Goal: Information Seeking & Learning: Learn about a topic

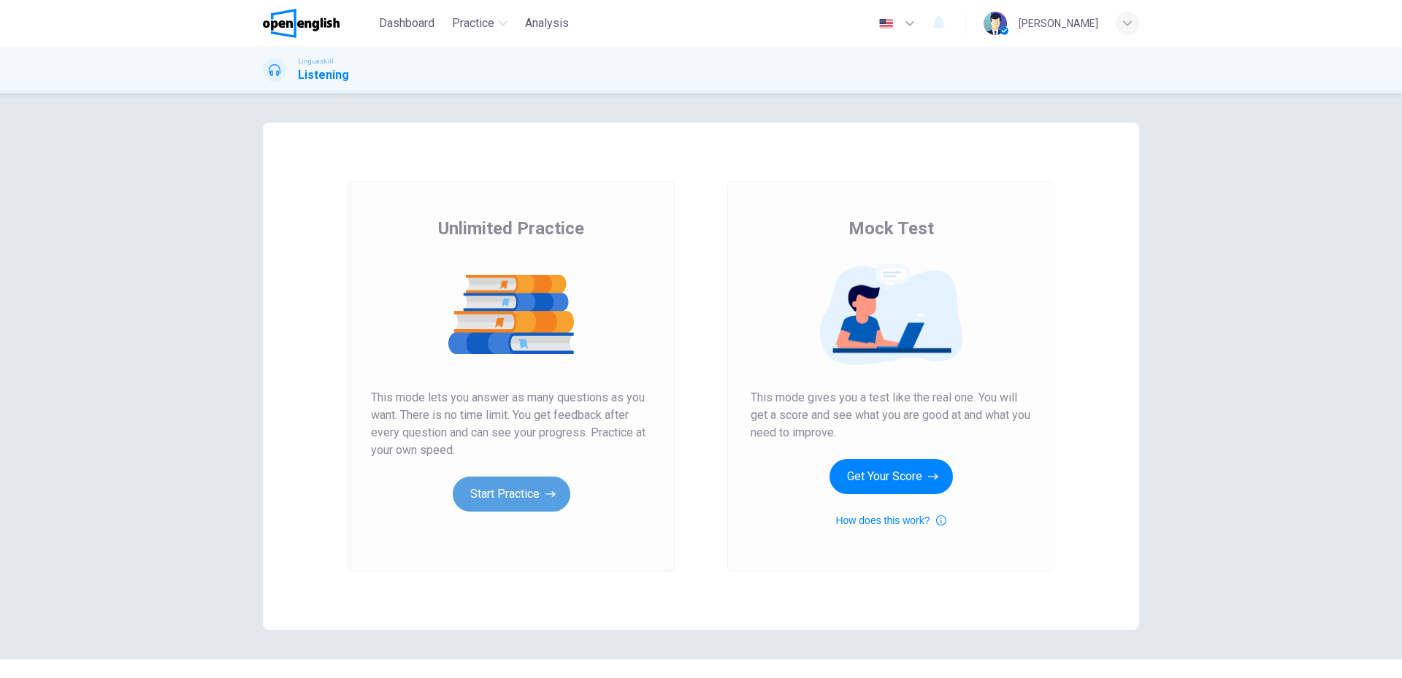
click at [485, 501] on button "Start Practice" at bounding box center [512, 494] width 118 height 35
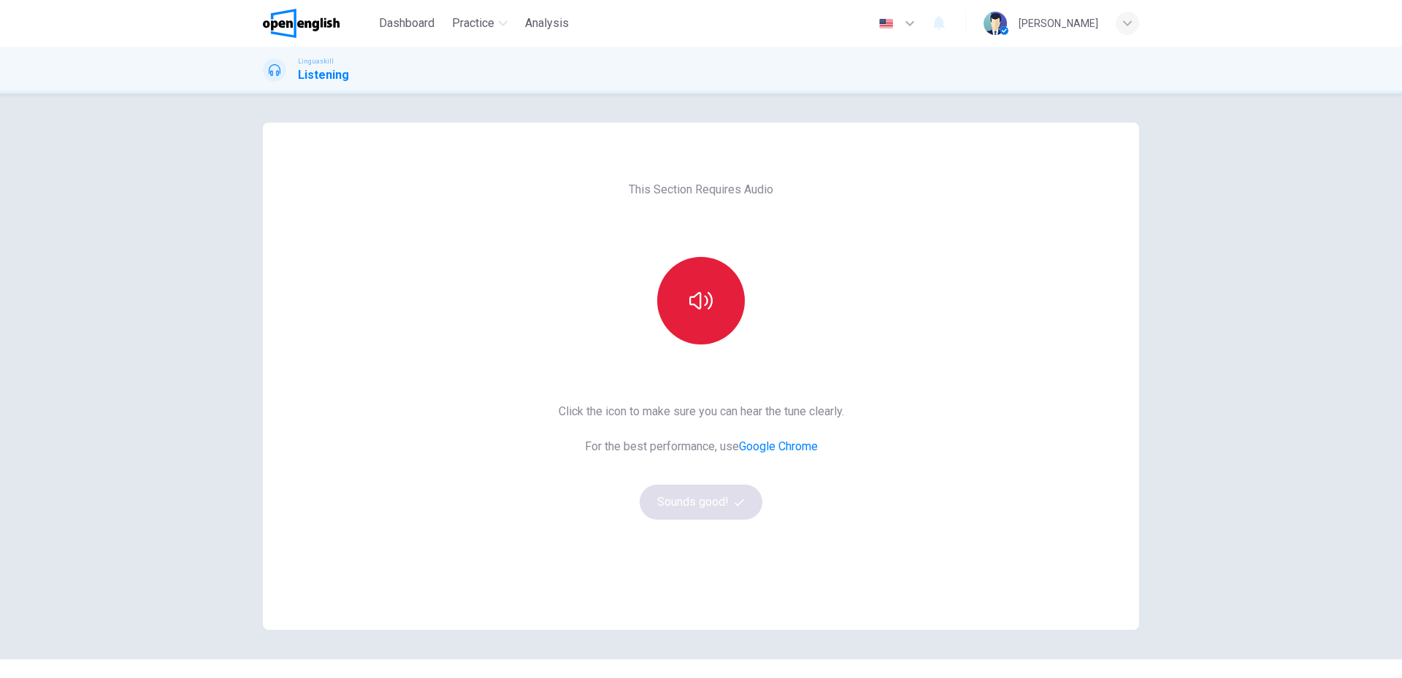
click at [717, 282] on button "button" at bounding box center [701, 301] width 88 height 88
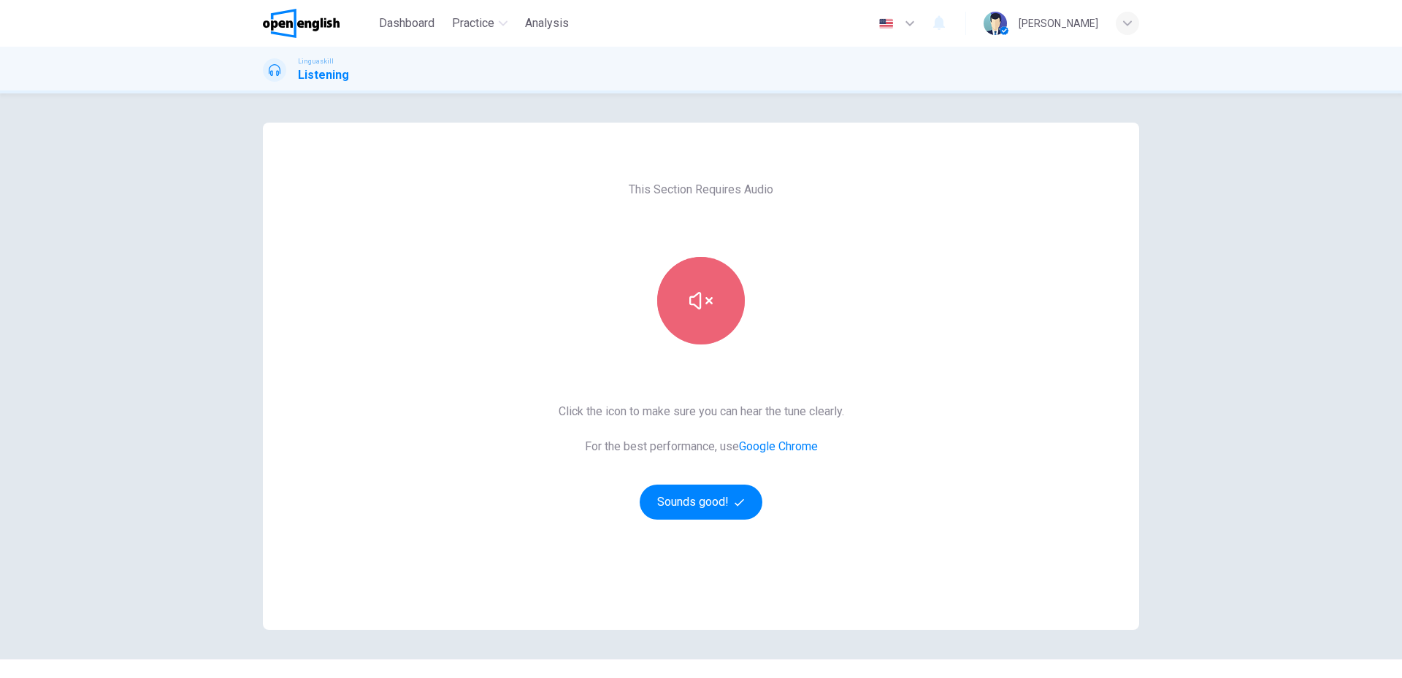
click at [713, 318] on button "button" at bounding box center [701, 301] width 88 height 88
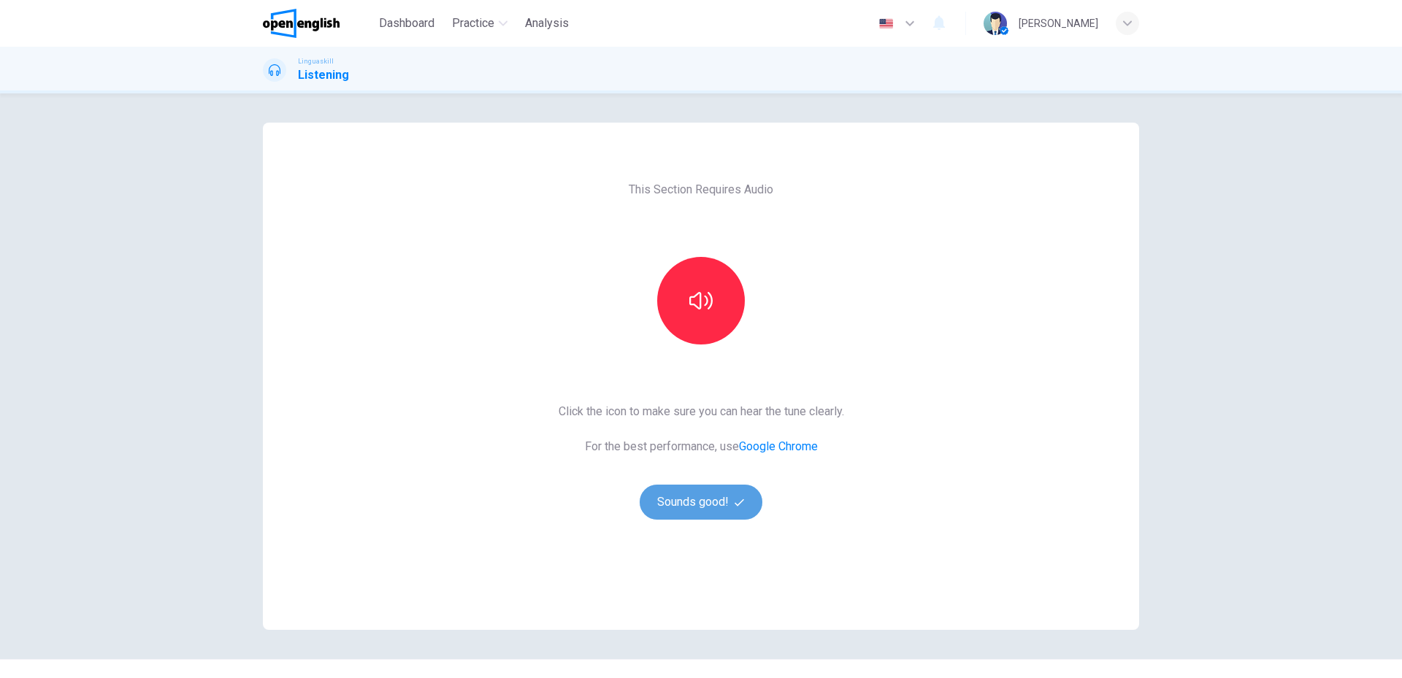
click at [676, 506] on button "Sounds good!" at bounding box center [701, 502] width 123 height 35
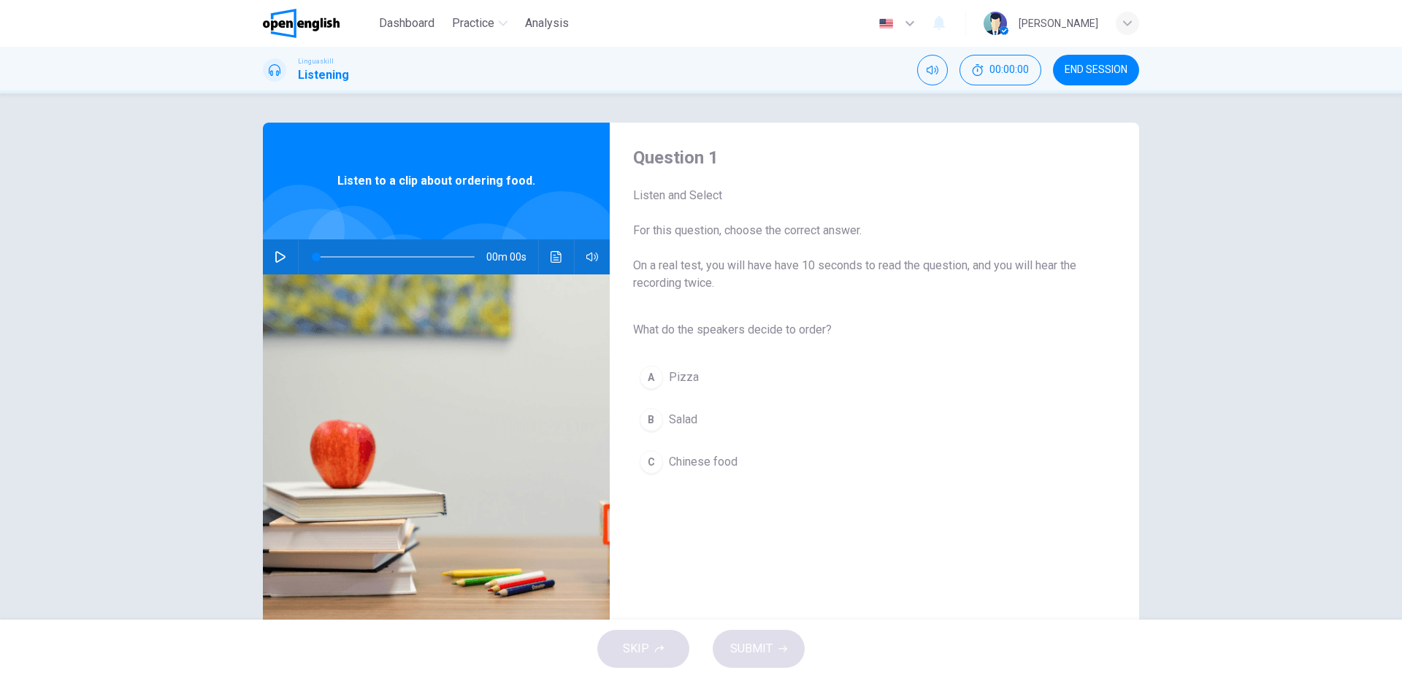
click at [270, 252] on button "button" at bounding box center [280, 257] width 23 height 35
click at [652, 380] on div "A" at bounding box center [651, 377] width 23 height 23
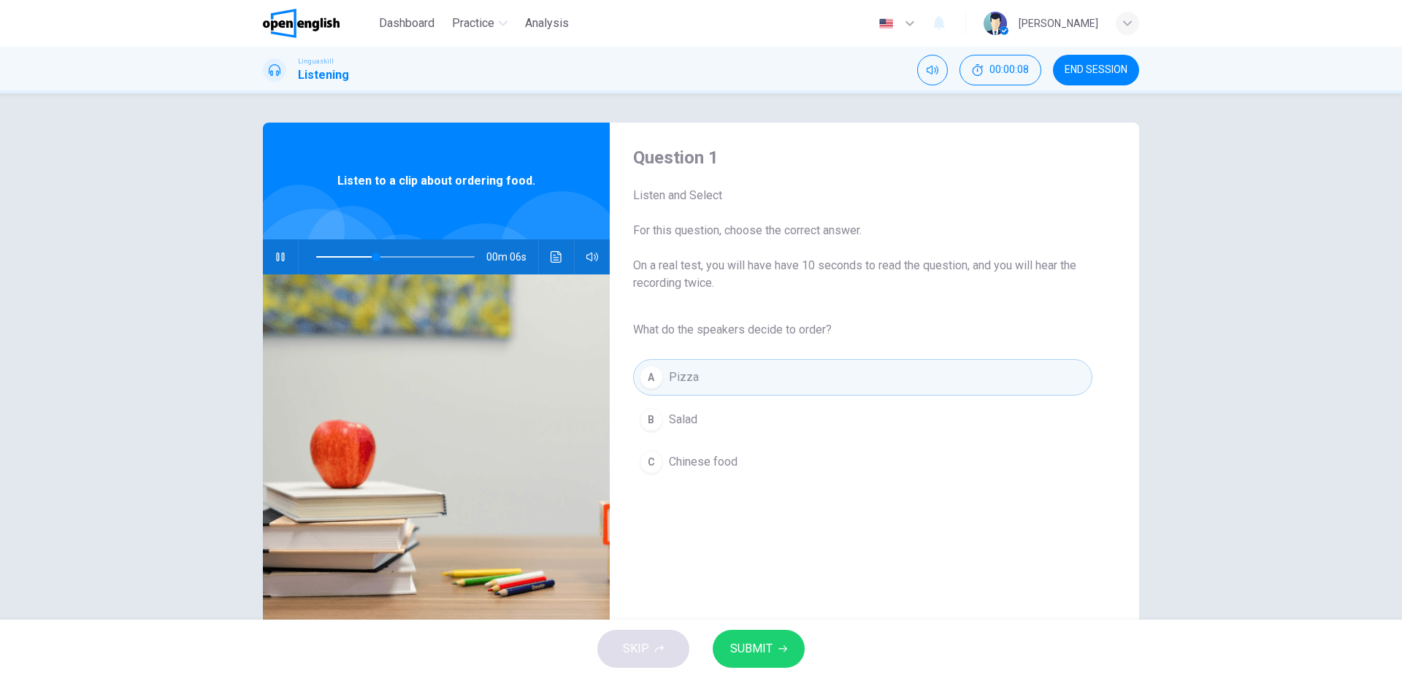
click at [681, 442] on div "A Pizza B Salad C Chinese food" at bounding box center [862, 419] width 459 height 127
click at [691, 432] on button "B Salad" at bounding box center [862, 420] width 459 height 37
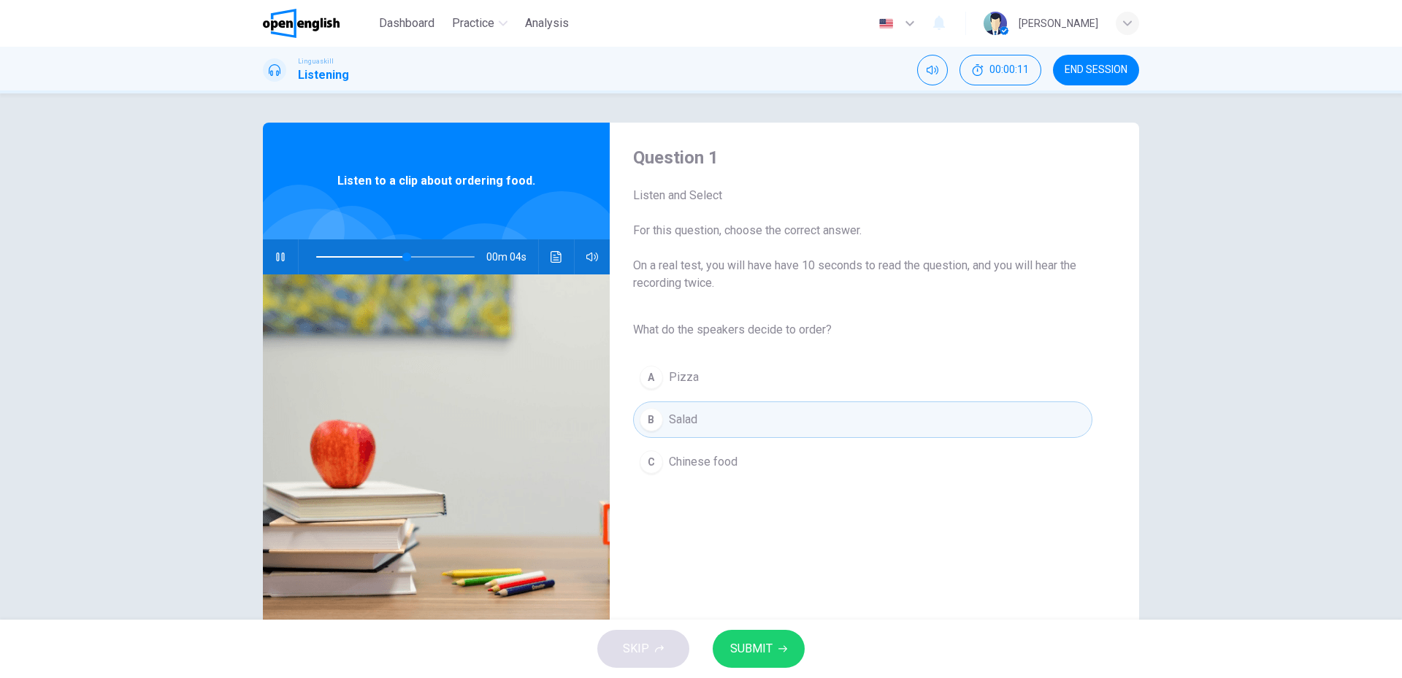
click at [676, 469] on span "Chinese food" at bounding box center [703, 463] width 69 height 18
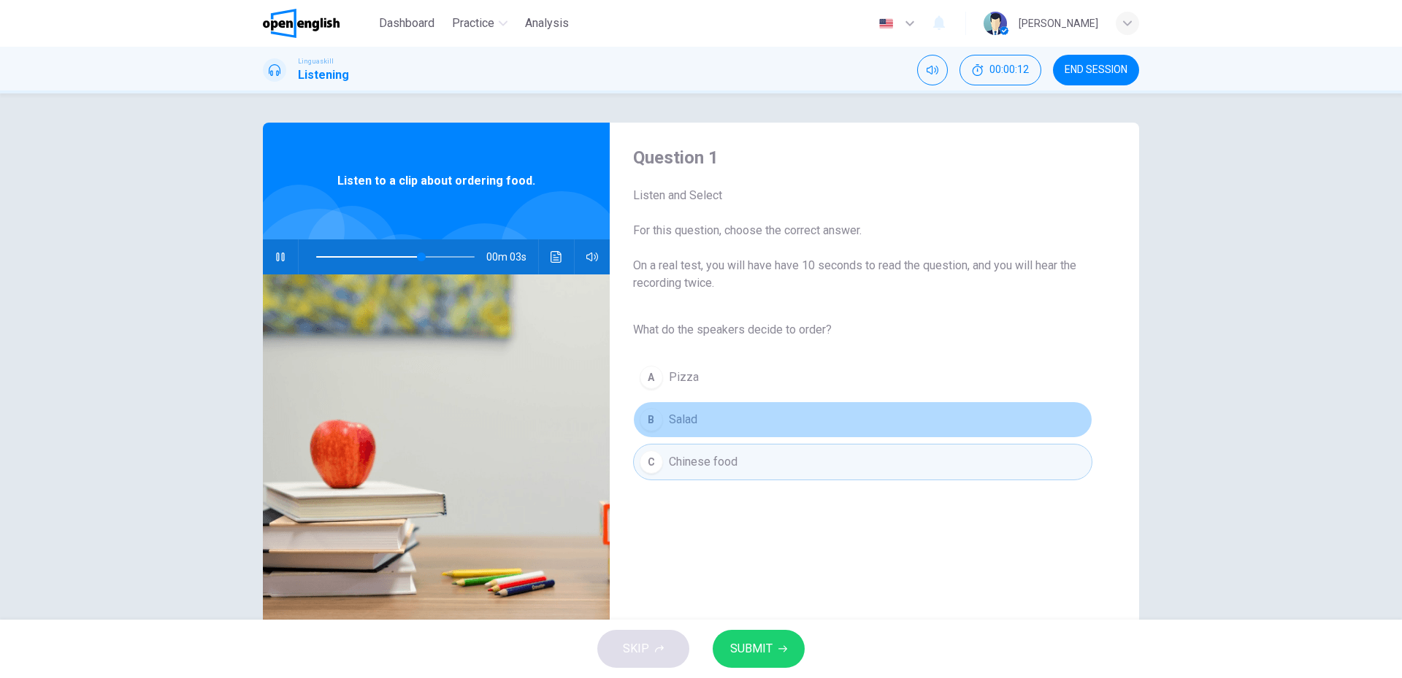
click at [678, 426] on span "Salad" at bounding box center [683, 420] width 28 height 18
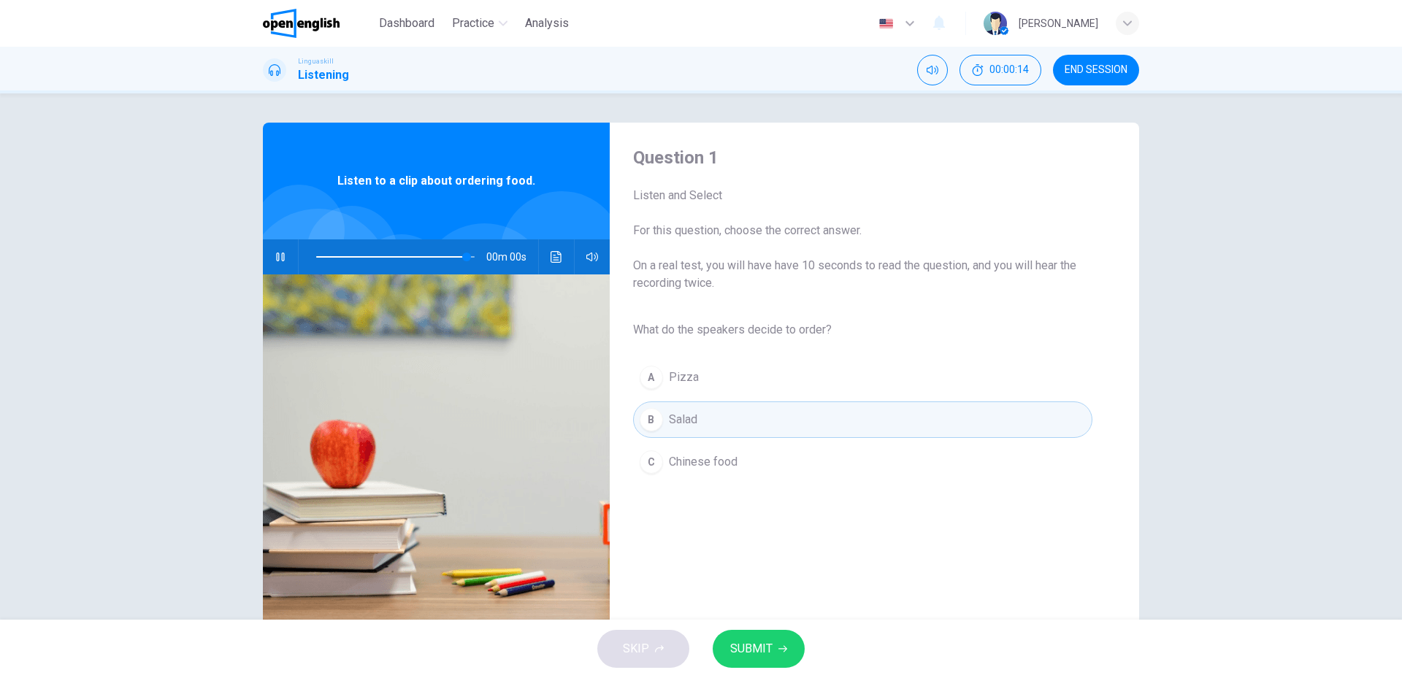
type input "*"
click at [743, 638] on button "SUBMIT" at bounding box center [759, 649] width 92 height 38
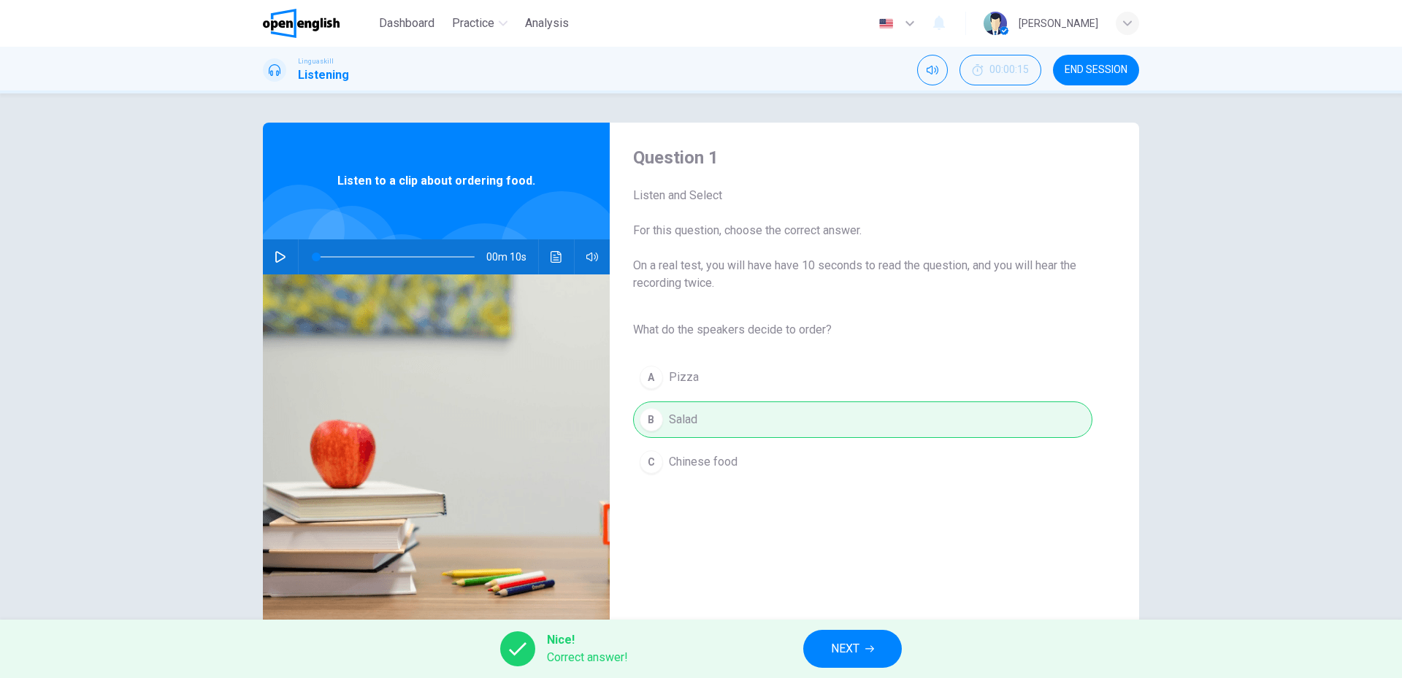
click at [848, 653] on span "NEXT" at bounding box center [845, 649] width 28 height 20
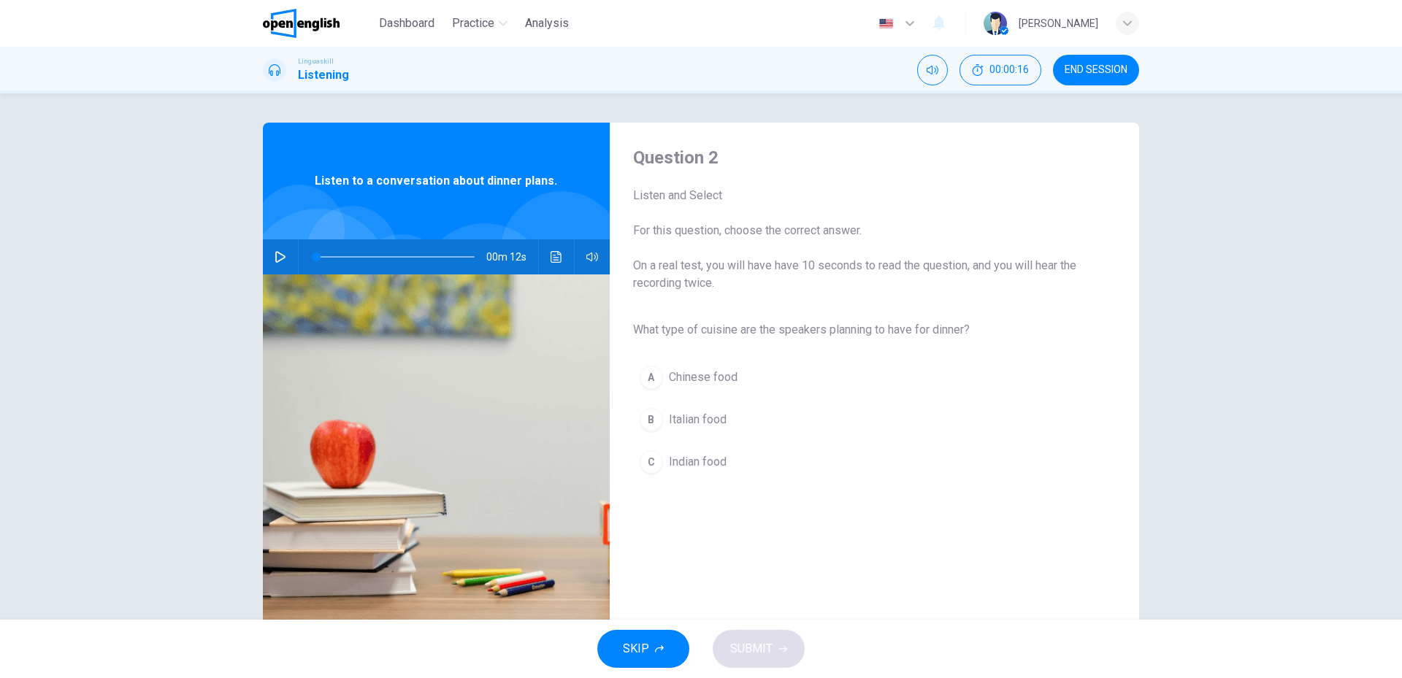
click at [269, 248] on button "button" at bounding box center [280, 257] width 23 height 35
click at [654, 421] on div "B" at bounding box center [651, 419] width 23 height 23
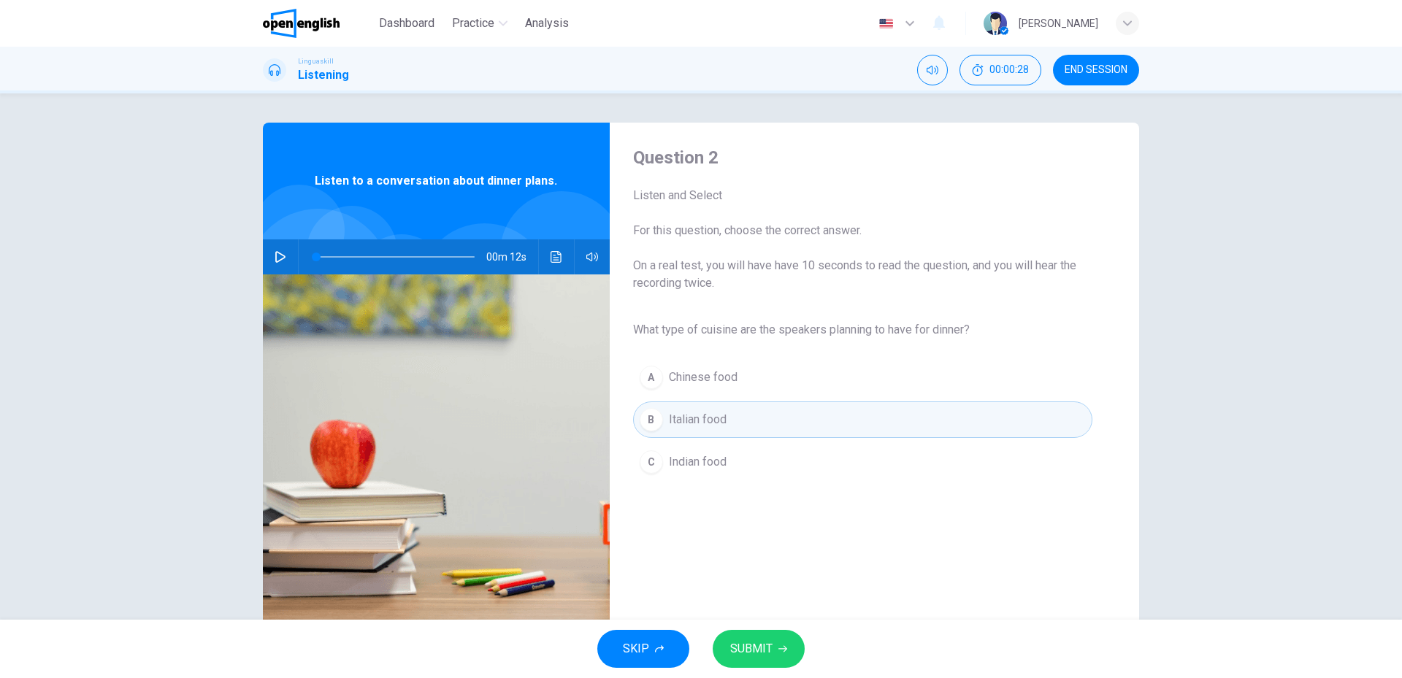
type input "*"
click at [757, 644] on span "SUBMIT" at bounding box center [751, 649] width 42 height 20
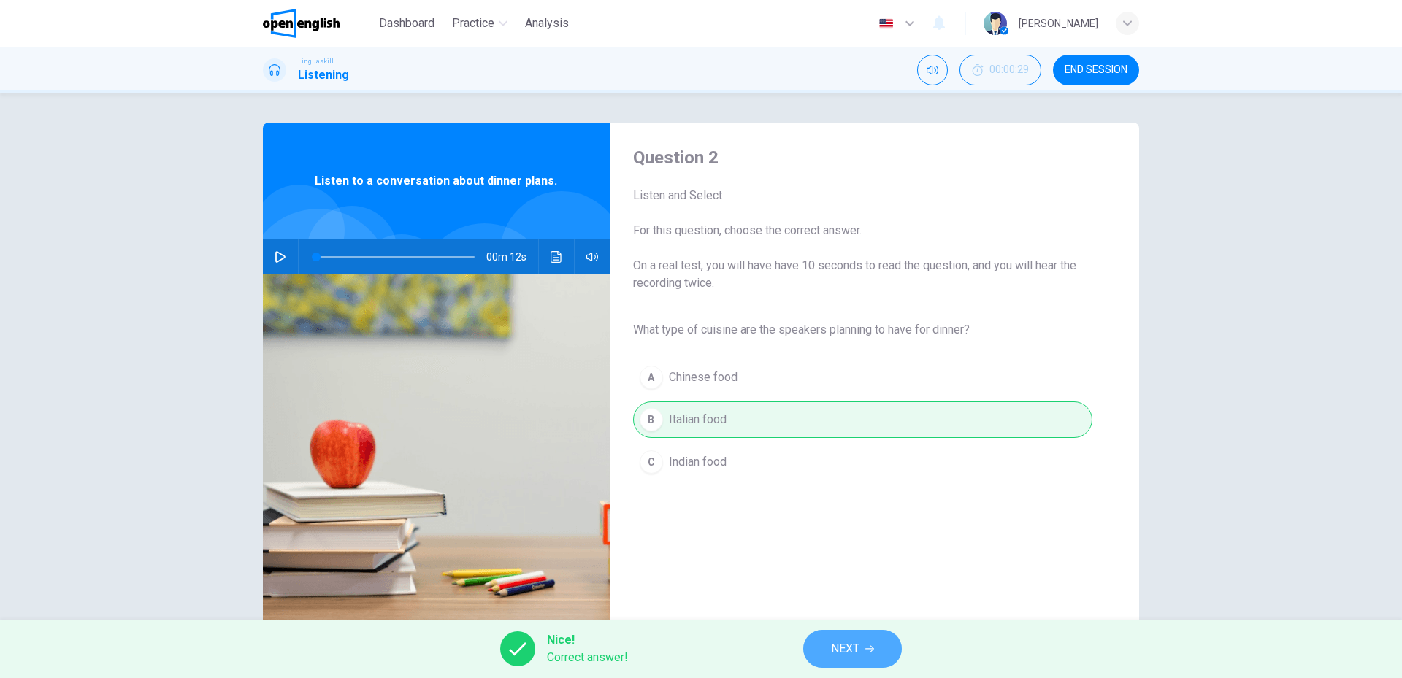
click at [827, 647] on button "NEXT" at bounding box center [852, 649] width 99 height 38
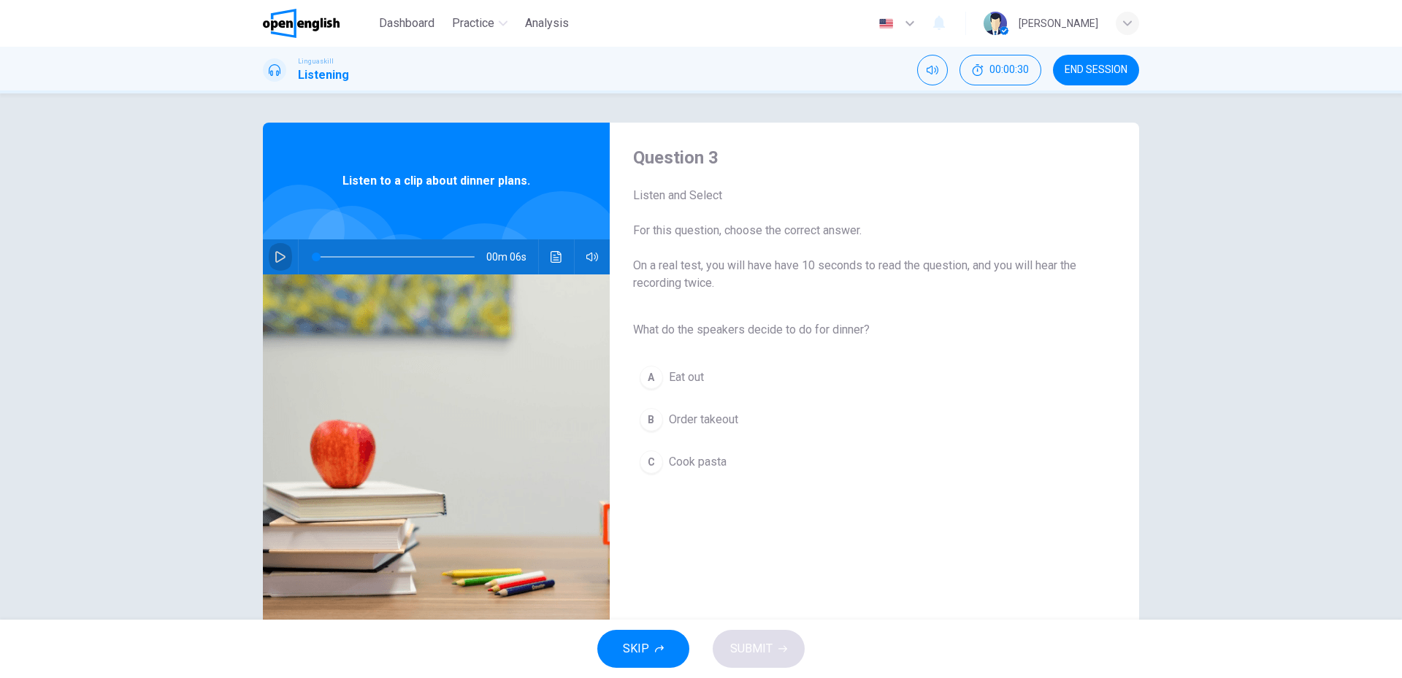
click at [270, 267] on button "button" at bounding box center [280, 257] width 23 height 35
click at [640, 463] on div "C" at bounding box center [651, 462] width 23 height 23
type input "*"
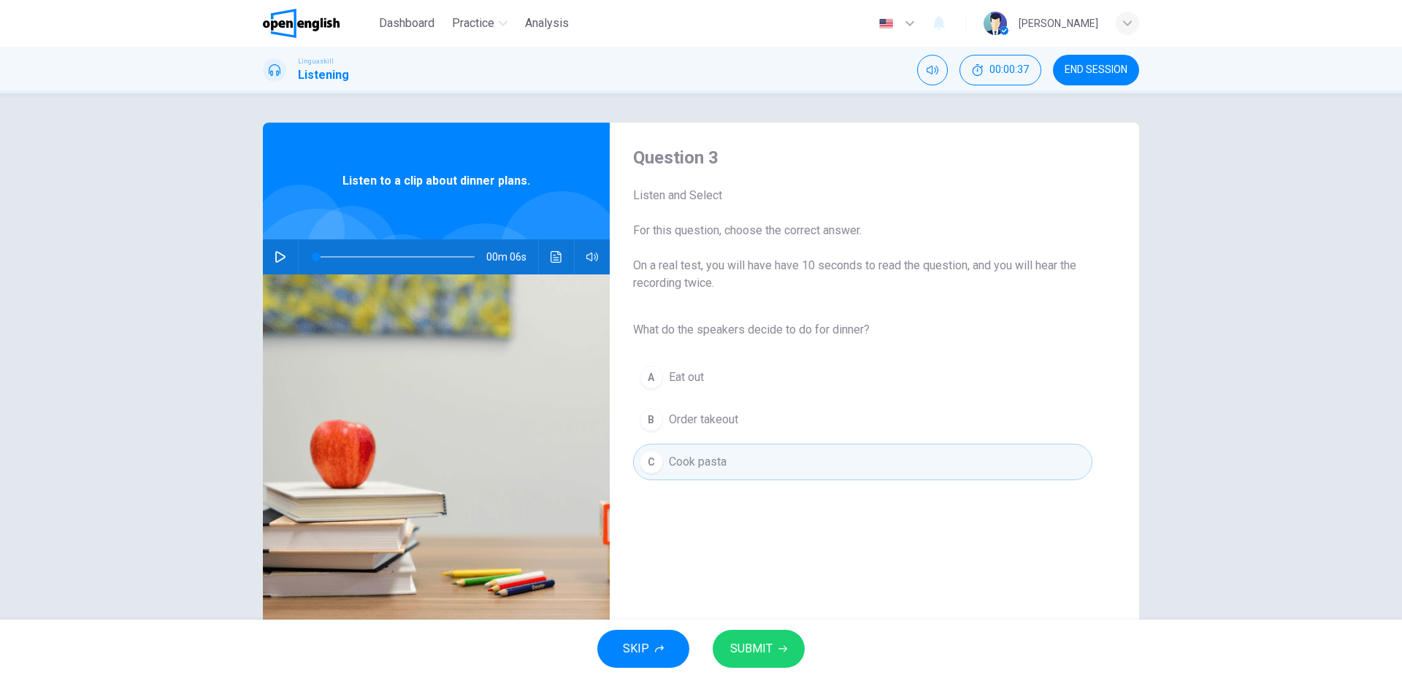
click at [735, 632] on button "SUBMIT" at bounding box center [759, 649] width 92 height 38
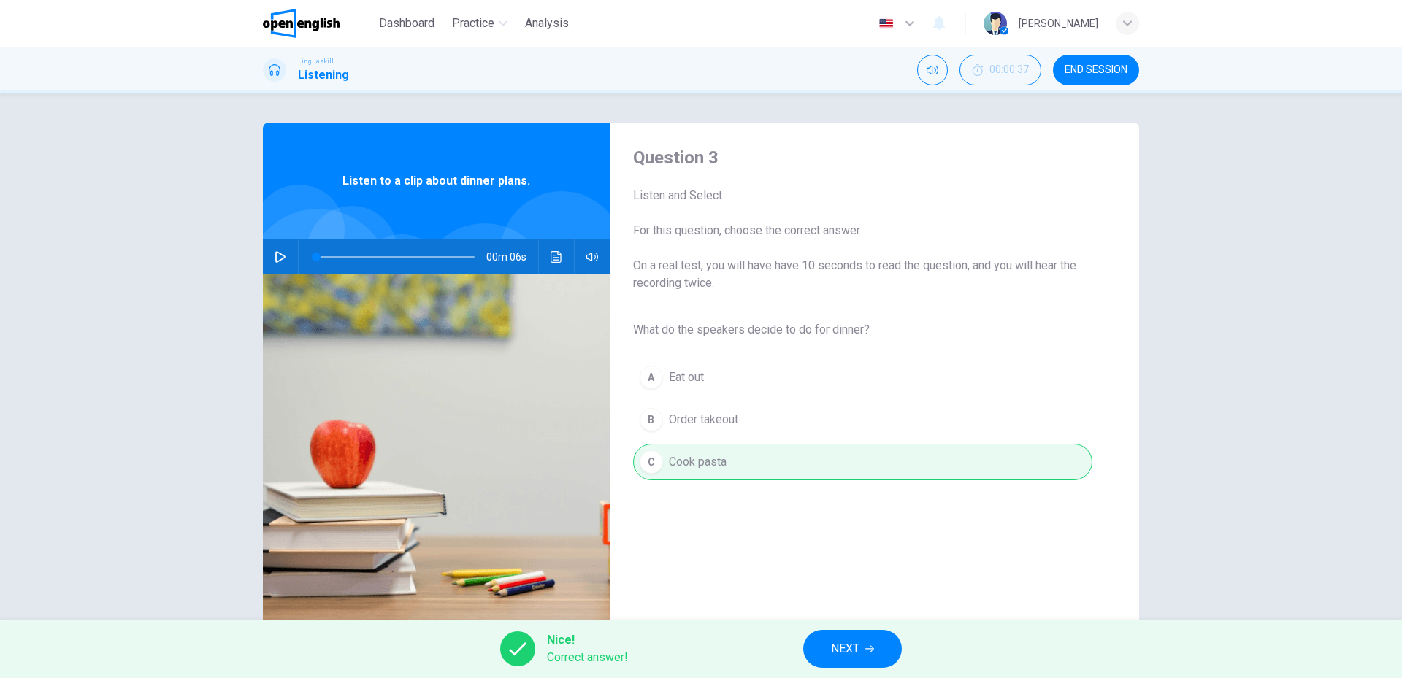
click at [819, 635] on button "NEXT" at bounding box center [852, 649] width 99 height 38
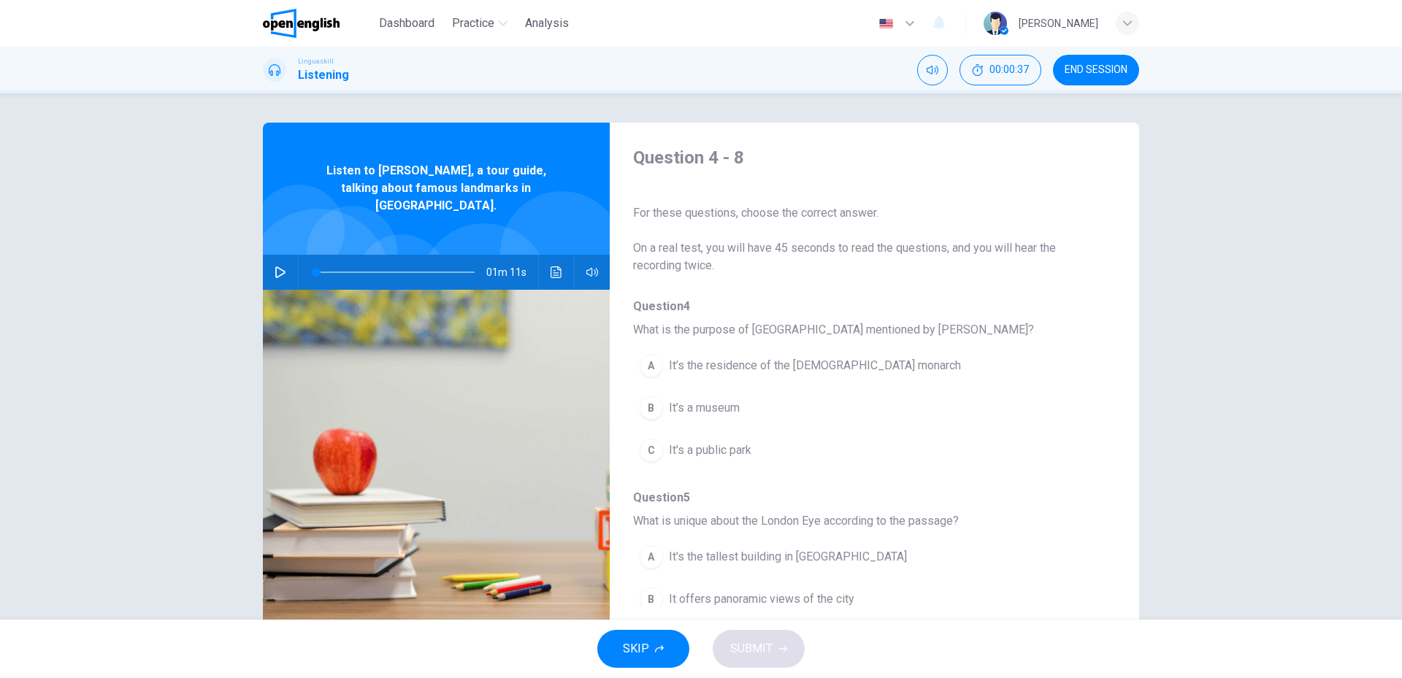
click at [280, 267] on icon "button" at bounding box center [281, 273] width 12 height 12
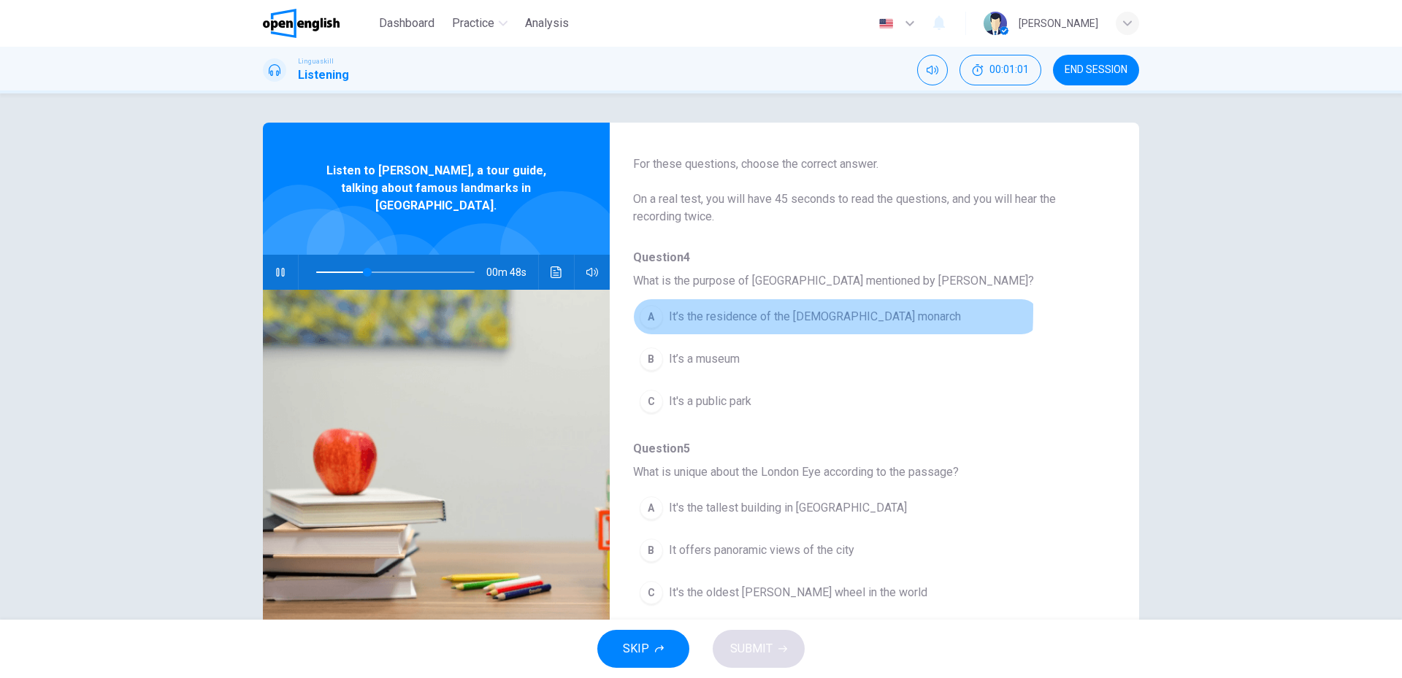
click at [643, 310] on div "A" at bounding box center [651, 316] width 23 height 23
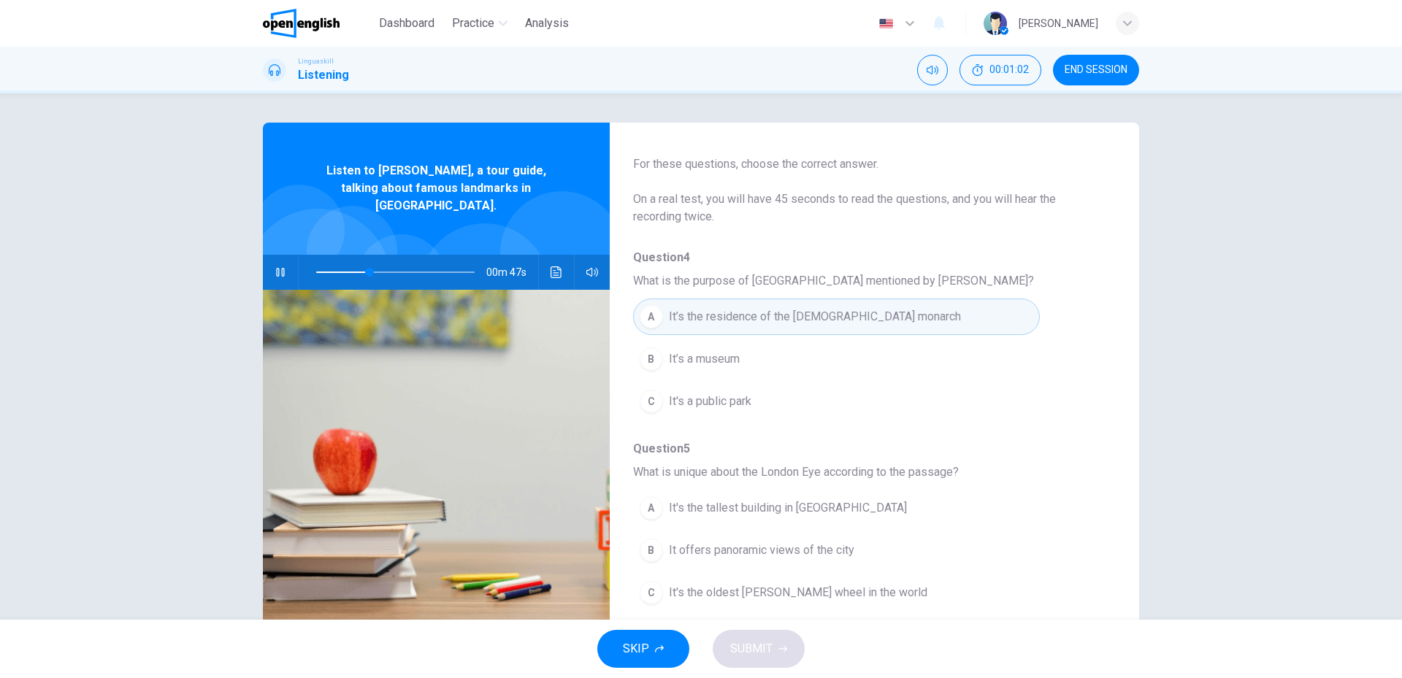
click at [651, 334] on button "A It’s the residence of the [DEMOGRAPHIC_DATA] monarch" at bounding box center [836, 317] width 407 height 37
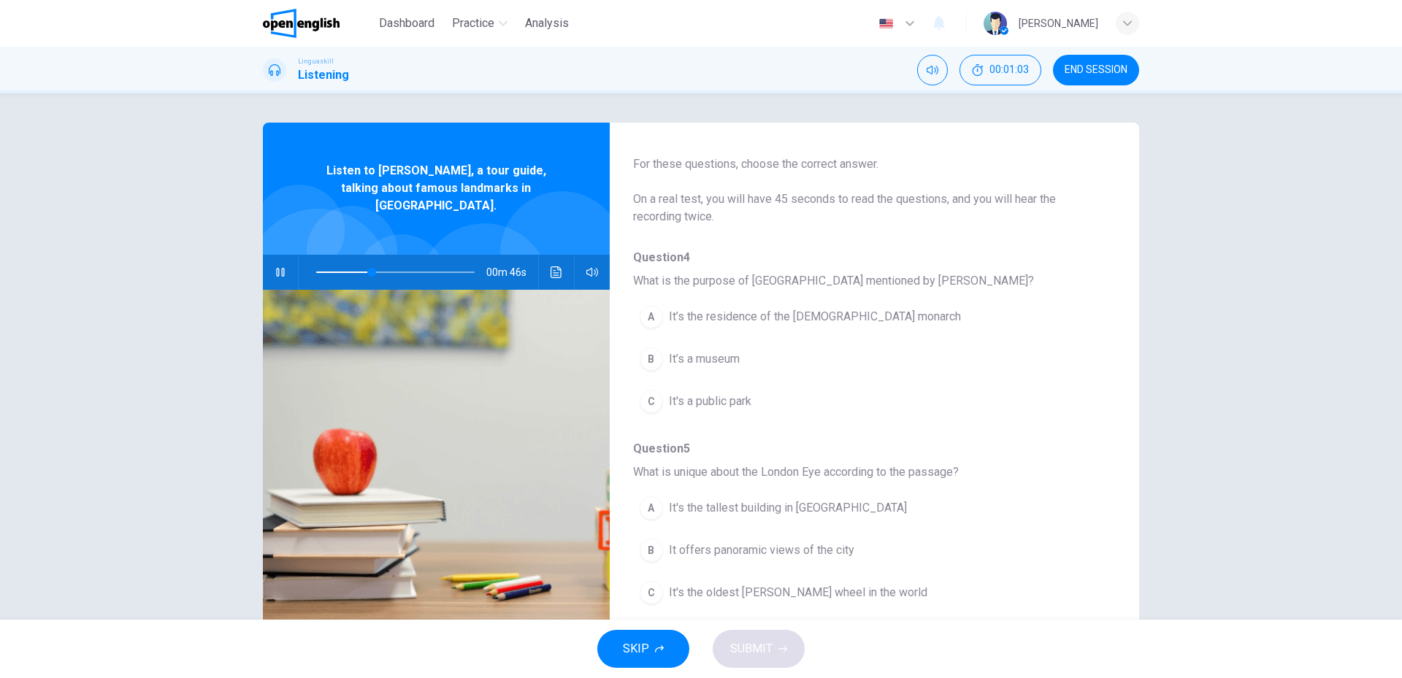
click at [656, 636] on button "SKIP" at bounding box center [643, 649] width 92 height 38
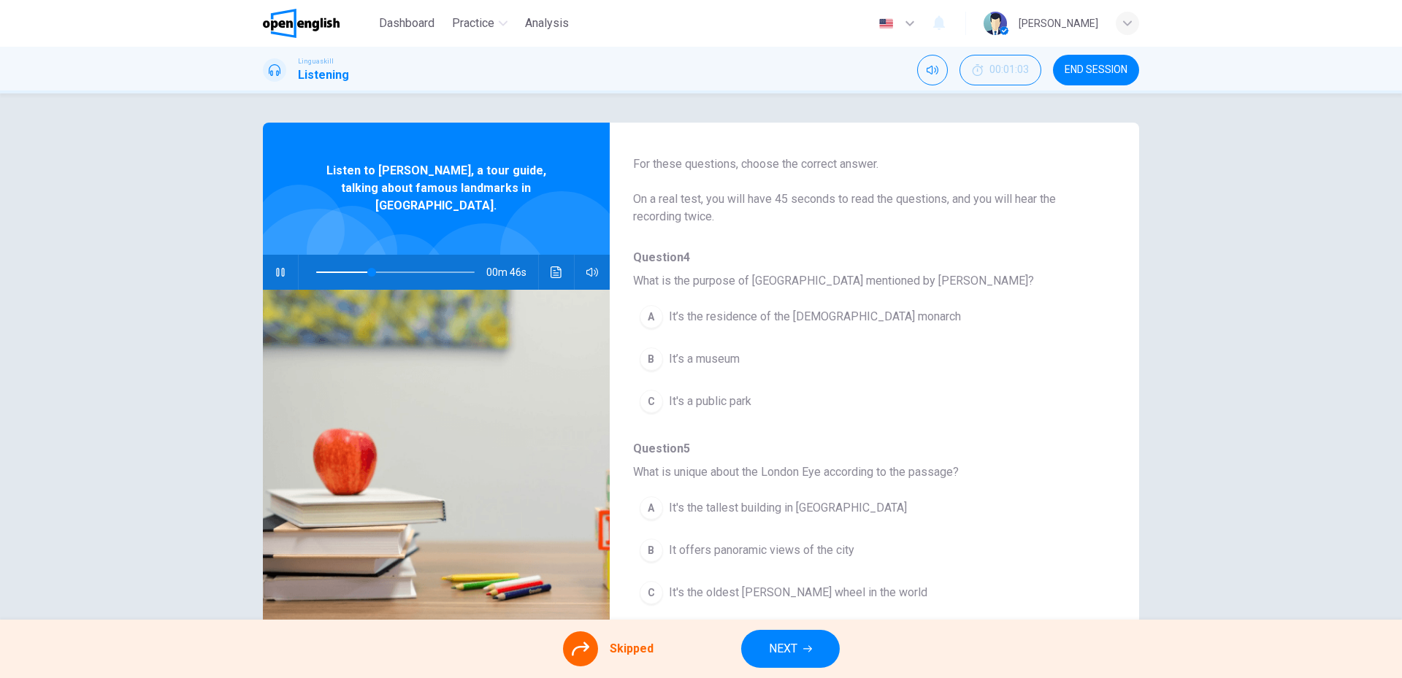
type input "**"
click at [776, 654] on span "NEXT" at bounding box center [783, 649] width 28 height 20
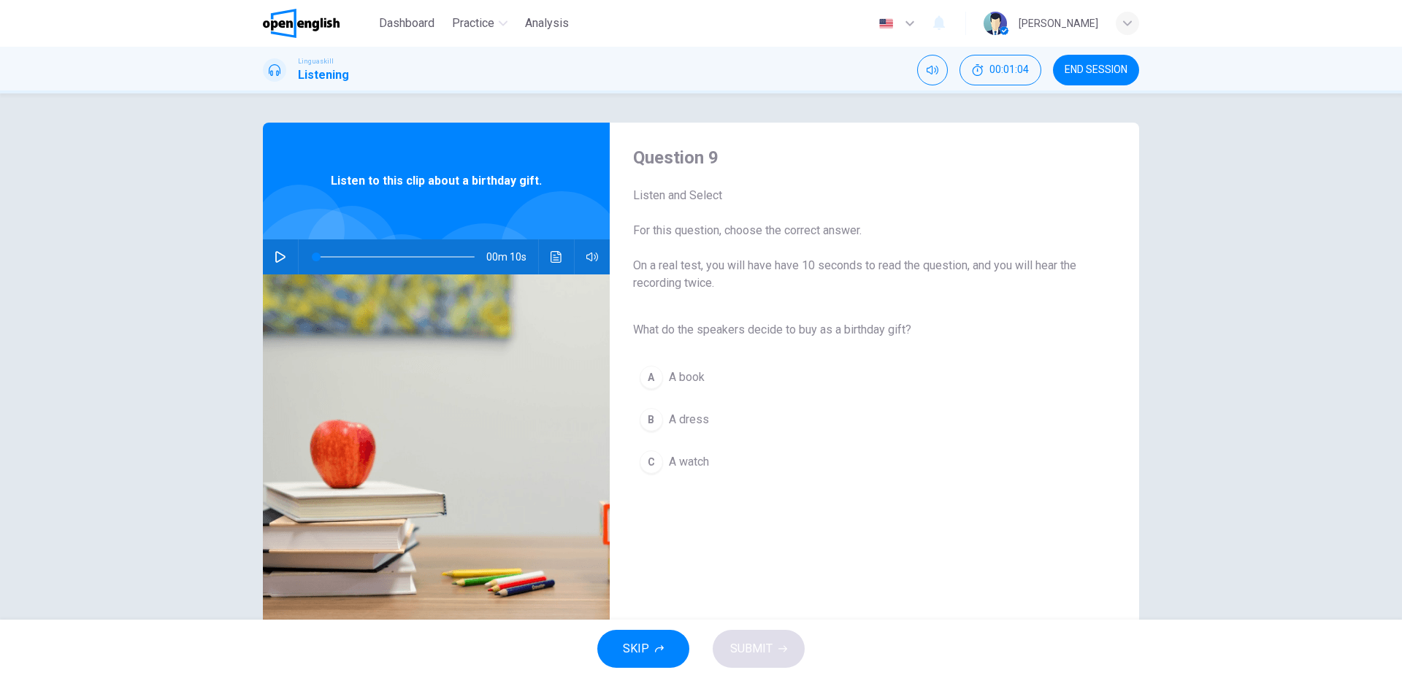
click at [275, 258] on icon "button" at bounding box center [281, 257] width 12 height 12
type input "**"
click at [1113, 48] on div "Linguaskill Listening 00:01:07 END SESSION" at bounding box center [701, 70] width 1402 height 47
drag, startPoint x: 1108, startPoint y: 72, endPoint x: 778, endPoint y: 52, distance: 330.7
click at [1108, 73] on span "END SESSION" at bounding box center [1096, 70] width 63 height 12
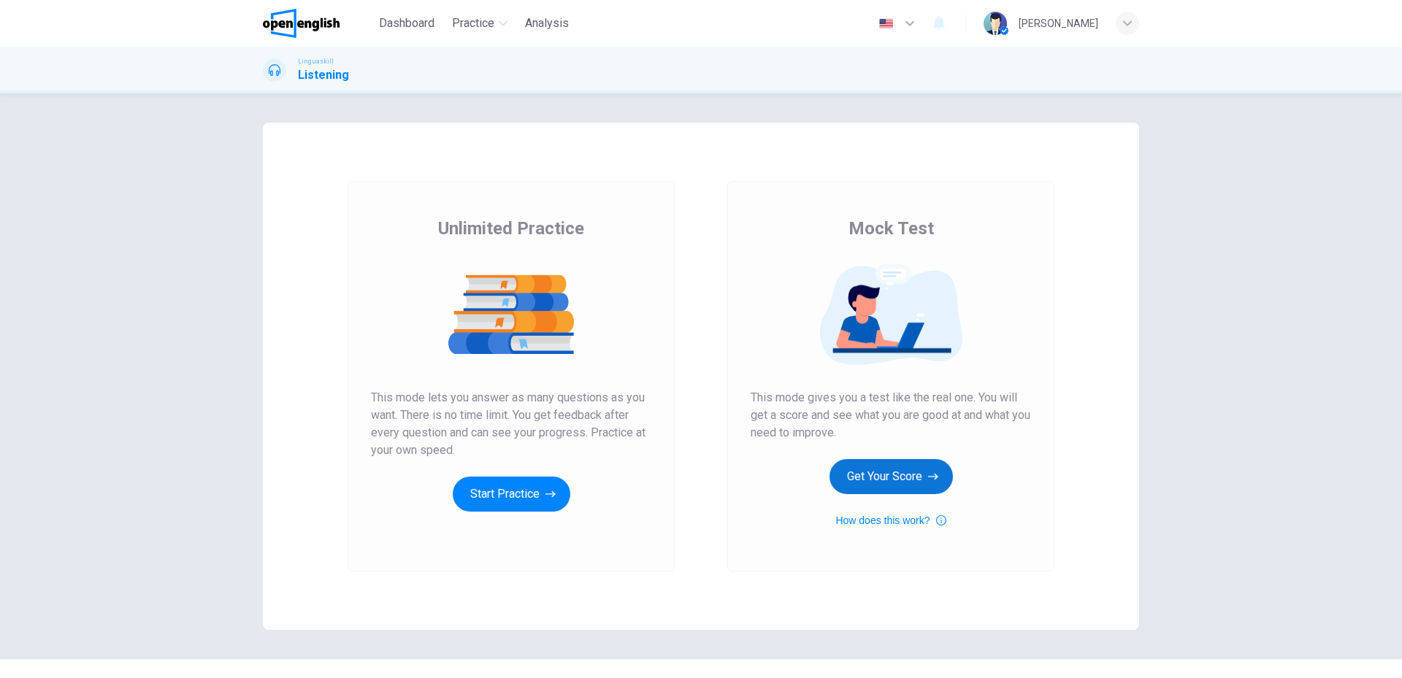
click at [879, 474] on button "Get Your Score" at bounding box center [891, 476] width 123 height 35
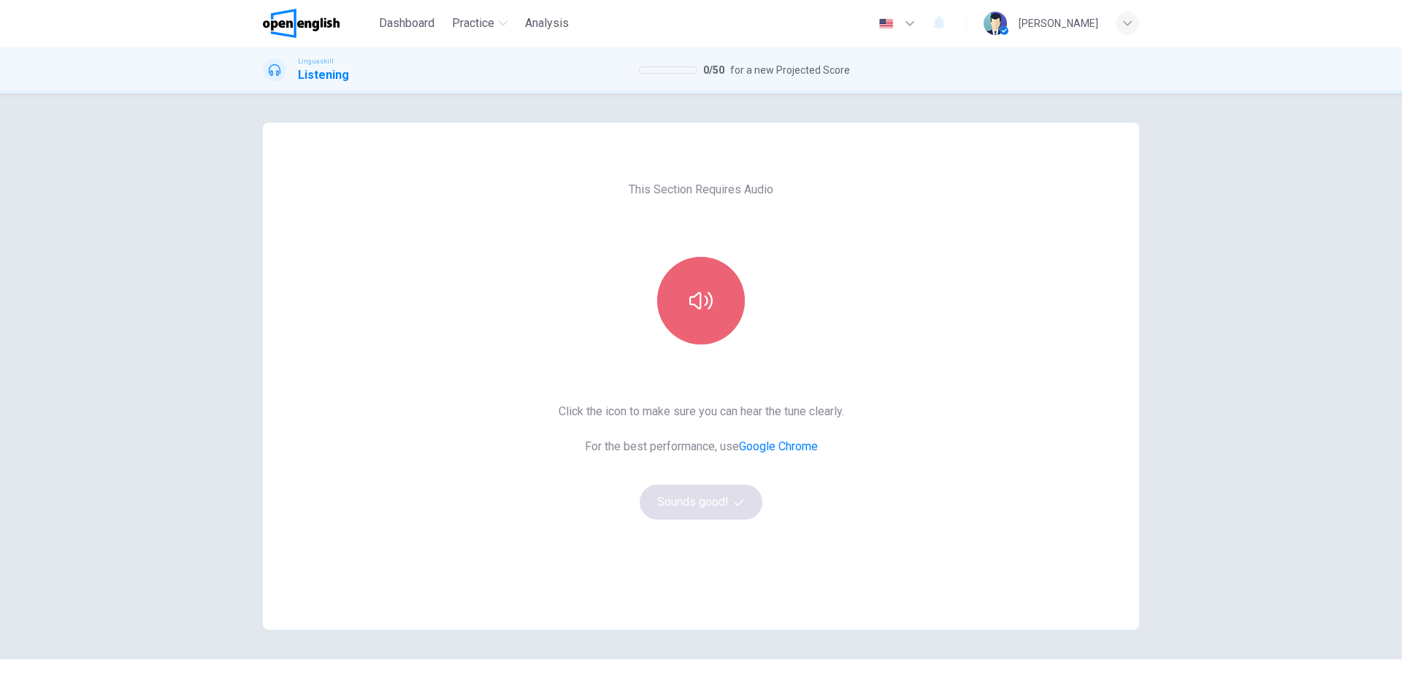
click at [708, 316] on button "button" at bounding box center [701, 301] width 88 height 88
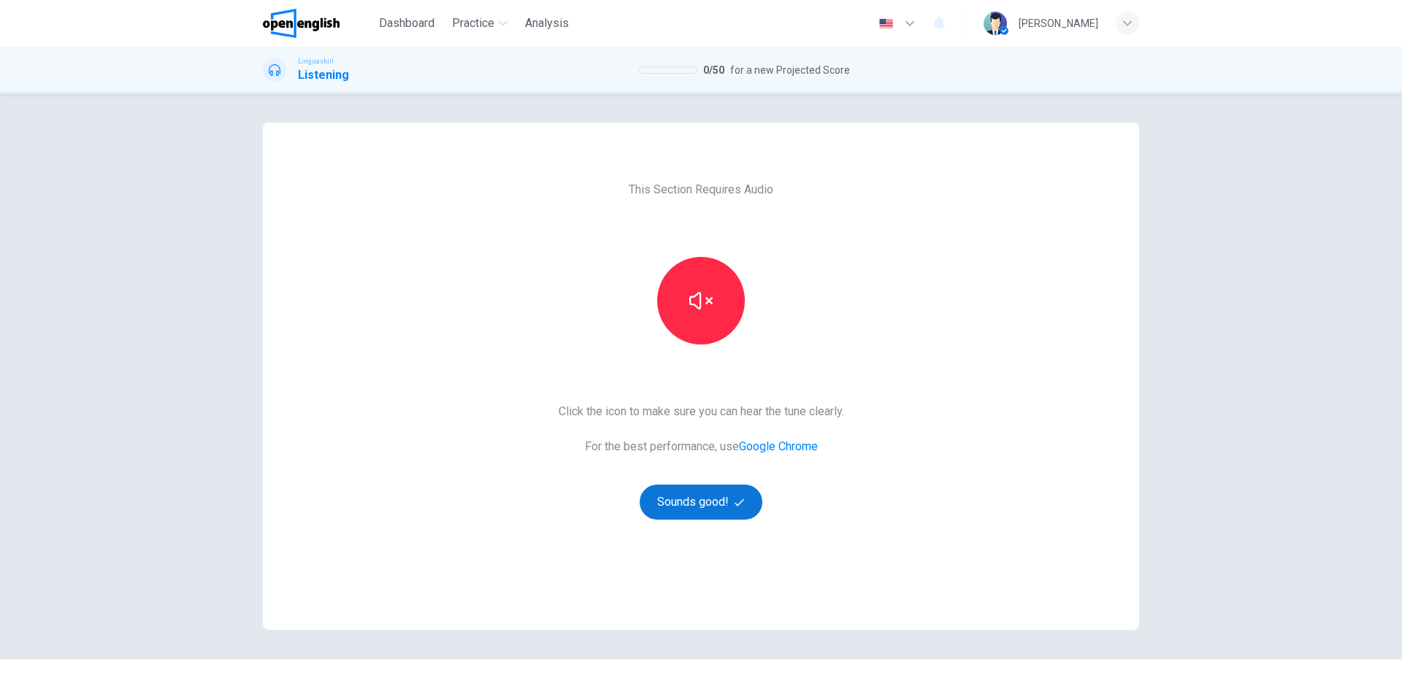
click at [715, 495] on button "Sounds good!" at bounding box center [701, 502] width 123 height 35
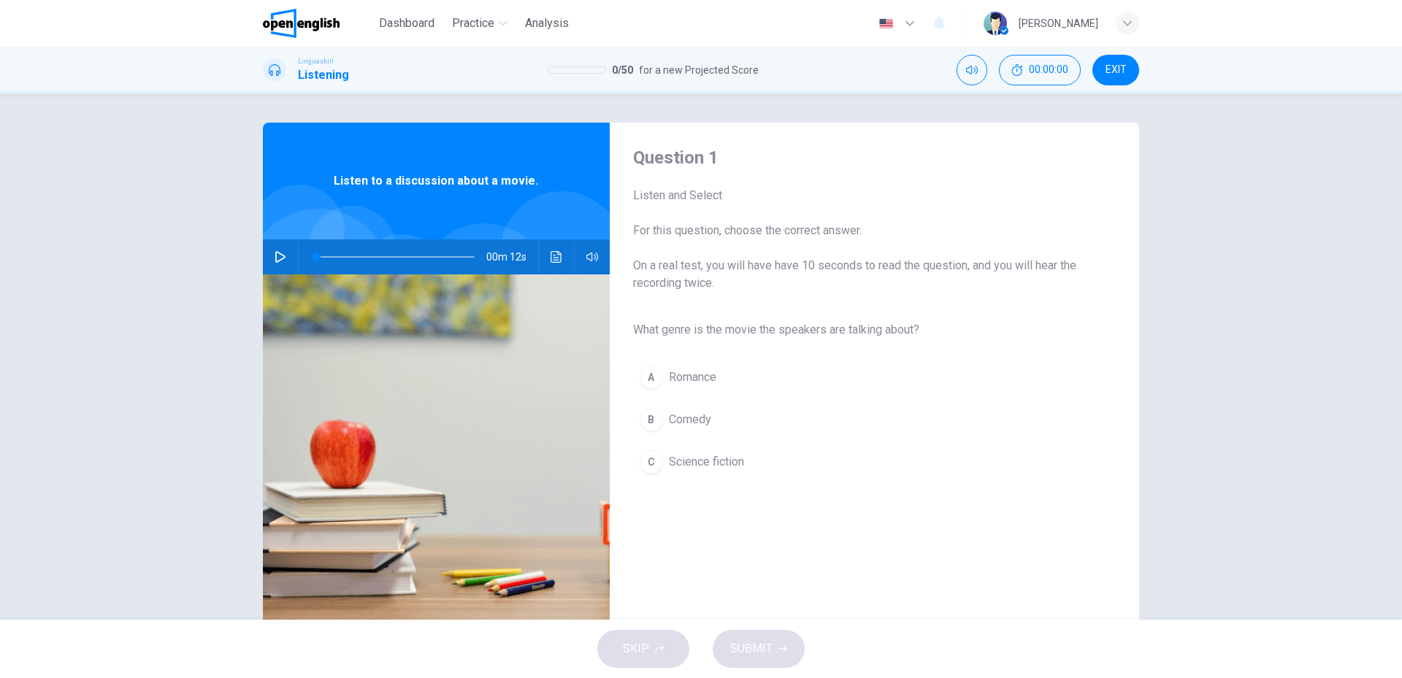
click at [275, 253] on icon "button" at bounding box center [281, 257] width 12 height 12
type input "**"
